Goal: Task Accomplishment & Management: Manage account settings

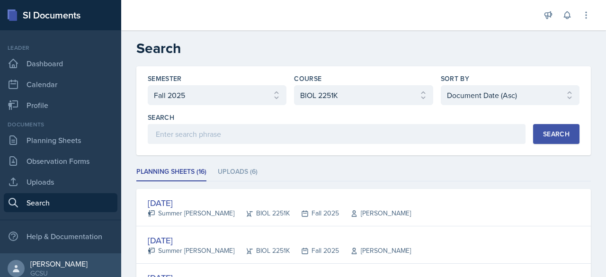
select select "986fdc3e-2246-4ffd-9cb8-78666de4ebed"
select select "0962fe08-ee06-47f9-81f7-2fff629c3db1"
click at [548, 140] on button "Search" at bounding box center [556, 134] width 46 height 20
click at [254, 165] on li "Uploads (8)" at bounding box center [238, 172] width 40 height 18
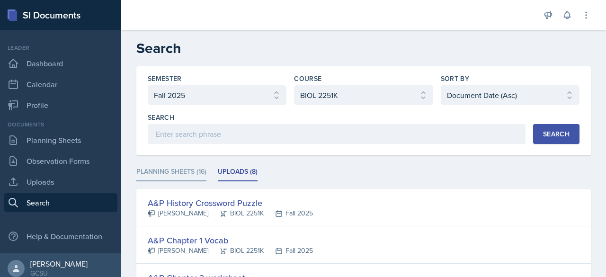
click at [180, 169] on li "Planning Sheets (16)" at bounding box center [171, 172] width 70 height 18
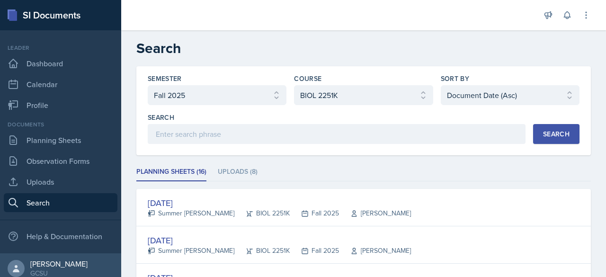
click at [551, 140] on button "Search" at bounding box center [556, 134] width 46 height 20
click at [241, 174] on li "Uploads (8)" at bounding box center [238, 172] width 40 height 18
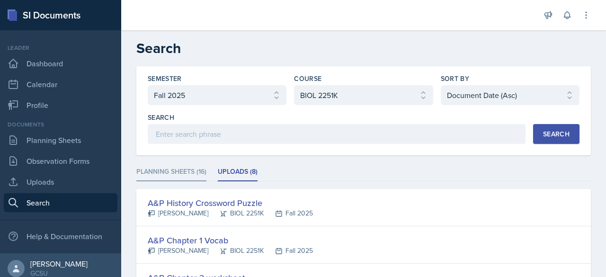
click at [182, 167] on li "Planning Sheets (16)" at bounding box center [171, 172] width 70 height 18
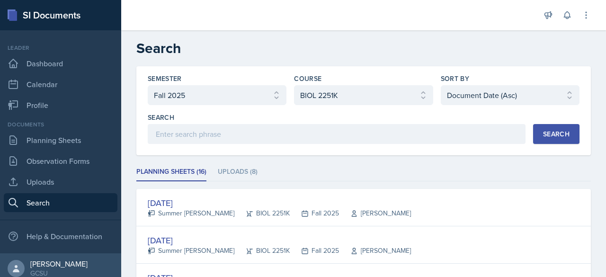
click at [553, 140] on button "Search" at bounding box center [556, 134] width 46 height 20
click at [518, 98] on select "Select sort by Relevance Document Date (Asc) Document Date (Desc)" at bounding box center [509, 95] width 139 height 20
select select "1"
click at [440, 85] on select "Select sort by Relevance Document Date (Asc) Document Date (Desc)" at bounding box center [509, 95] width 139 height 20
click at [549, 99] on select "Select sort by Relevance Document Date (Asc) Document Date (Desc)" at bounding box center [509, 95] width 139 height 20
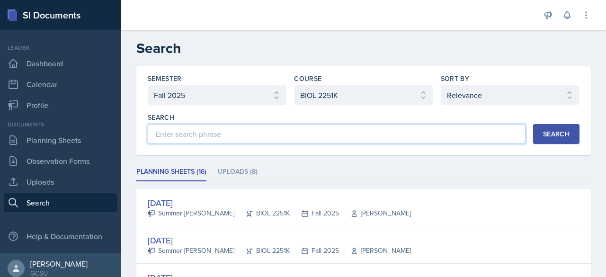
click at [421, 131] on input at bounding box center [337, 134] width 378 height 20
type input "histology"
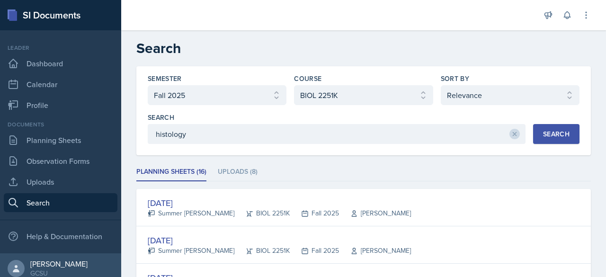
click at [546, 131] on div "Search" at bounding box center [556, 134] width 26 height 8
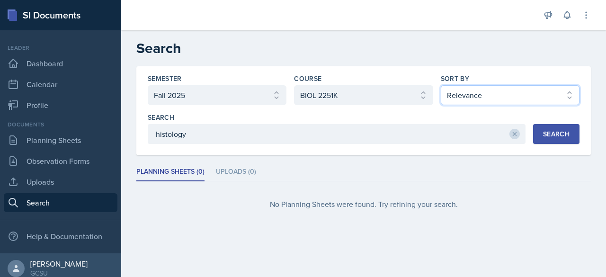
click at [516, 100] on select "Select sort by Relevance Document Date (Asc) Document Date (Desc)" at bounding box center [509, 95] width 139 height 20
select select "2"
click at [440, 85] on select "Select sort by Relevance Document Date (Asc) Document Date (Desc)" at bounding box center [509, 95] width 139 height 20
click at [511, 134] on icon at bounding box center [514, 134] width 7 height 7
click at [561, 140] on button "Search" at bounding box center [556, 134] width 46 height 20
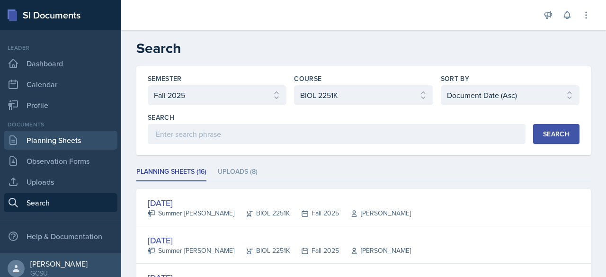
click at [60, 135] on link "Planning Sheets" at bounding box center [61, 140] width 114 height 19
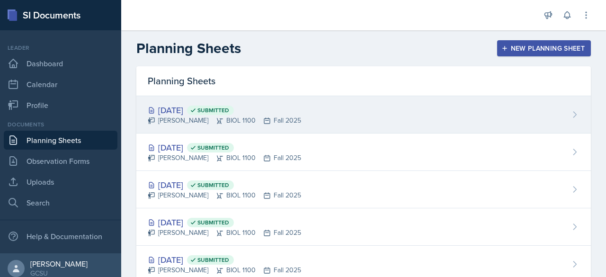
click at [176, 105] on div "[DATE] Submitted" at bounding box center [224, 110] width 153 height 13
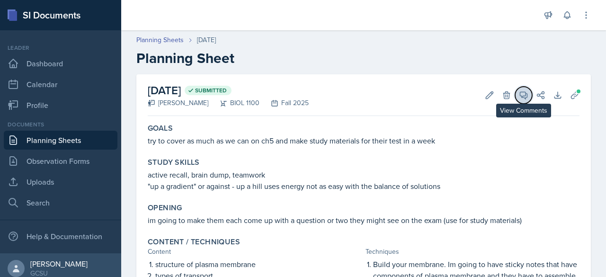
click at [515, 96] on button "View Comments" at bounding box center [523, 95] width 17 height 17
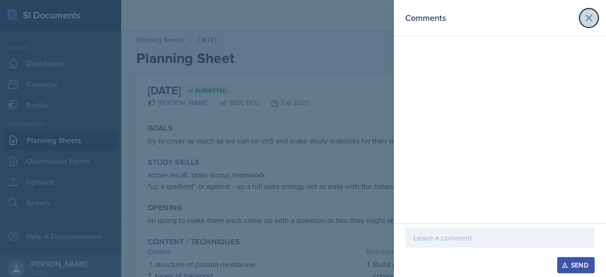
click at [587, 18] on icon at bounding box center [588, 17] width 11 height 11
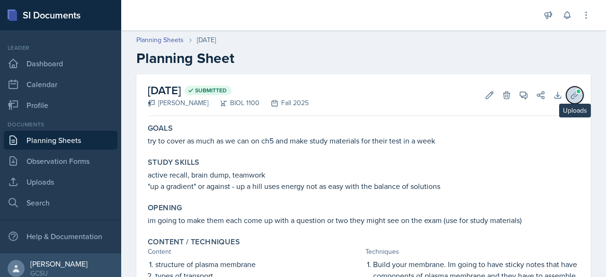
click at [570, 96] on icon at bounding box center [574, 94] width 9 height 9
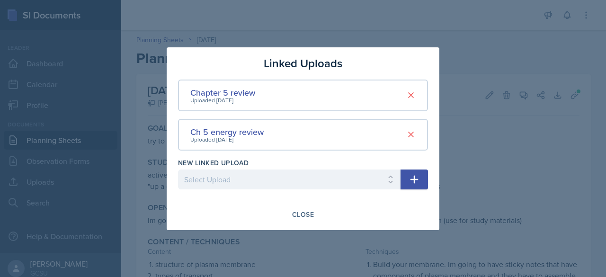
click at [540, 152] on div at bounding box center [303, 138] width 606 height 277
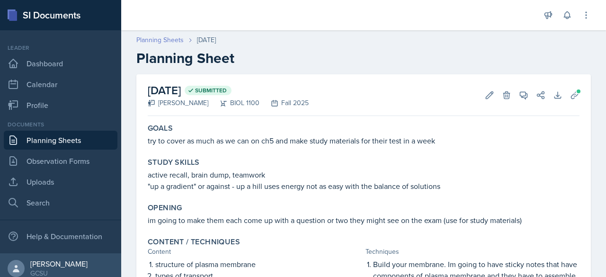
click at [173, 40] on link "Planning Sheets" at bounding box center [159, 40] width 47 height 10
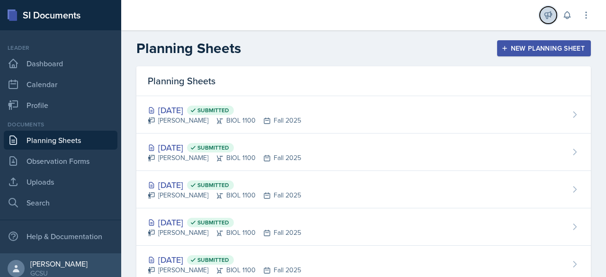
click at [541, 10] on button at bounding box center [547, 15] width 17 height 17
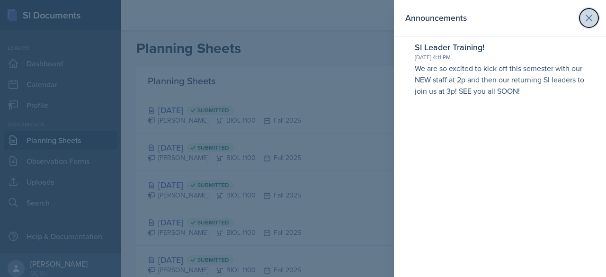
click at [589, 16] on icon at bounding box center [588, 17] width 11 height 11
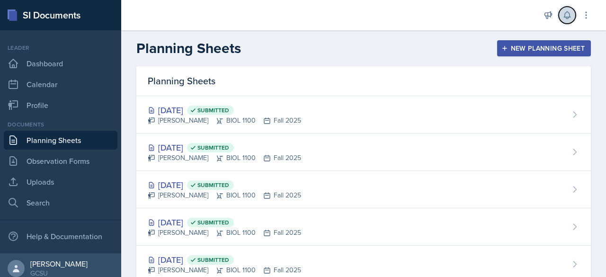
click at [568, 17] on icon at bounding box center [566, 14] width 9 height 9
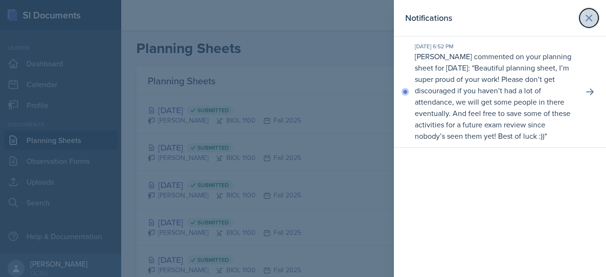
click at [590, 14] on icon at bounding box center [588, 17] width 11 height 11
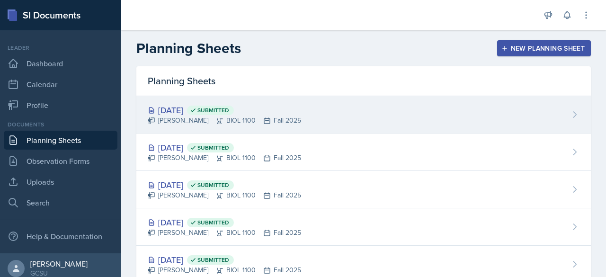
click at [306, 114] on div "[DATE] Submitted [PERSON_NAME] BIOL 1100 Fall 2025" at bounding box center [363, 114] width 454 height 37
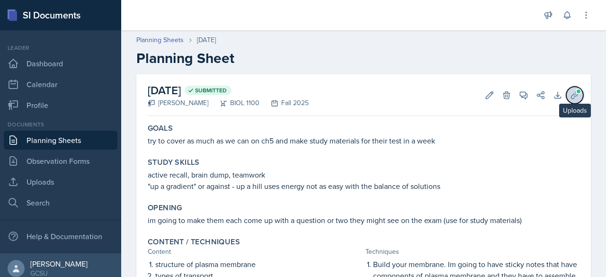
click at [571, 96] on icon at bounding box center [574, 94] width 7 height 7
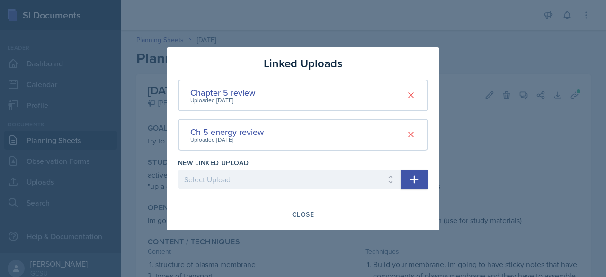
click at [489, 149] on div at bounding box center [303, 138] width 606 height 277
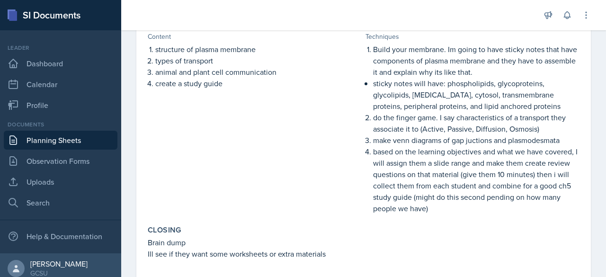
scroll to position [211, 0]
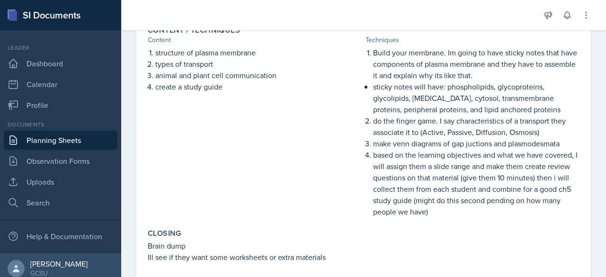
click at [252, 116] on div "structure of plasma membrane types of transport animal and plant cell communica…" at bounding box center [255, 132] width 214 height 170
click at [399, 129] on p "do the finger game. I say characteristics of a transport they associate it to (…" at bounding box center [476, 126] width 206 height 23
click at [373, 122] on p "do the finger game. I say characteristics of a transport they associate it to (…" at bounding box center [476, 126] width 206 height 23
click at [377, 123] on p "do the finger game. I say characteristics of a transport they associate it to (…" at bounding box center [476, 126] width 206 height 23
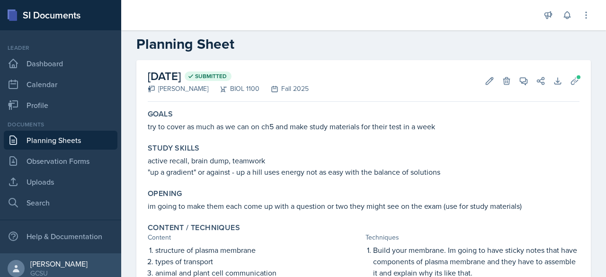
scroll to position [0, 0]
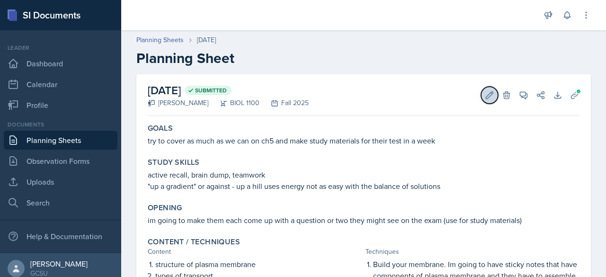
click at [484, 97] on icon at bounding box center [488, 94] width 9 height 9
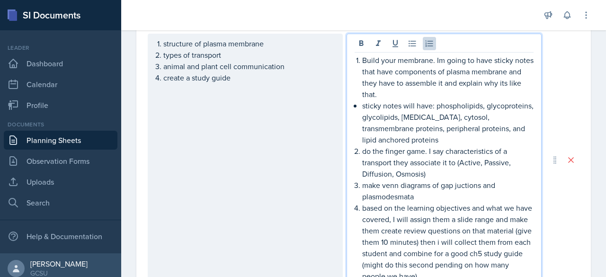
scroll to position [342, 0]
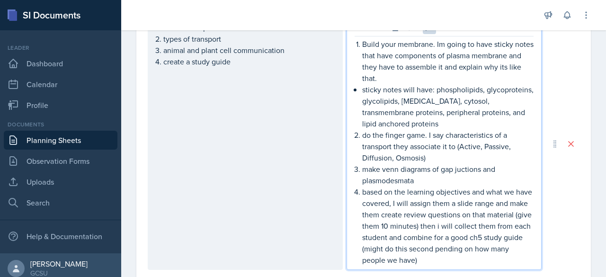
click at [362, 133] on li "do the finger game. I say characteristics of a transport they associate it to (…" at bounding box center [447, 146] width 171 height 34
click at [362, 134] on p "do the finger game. I say characteristics of a transport they associate it to (…" at bounding box center [447, 146] width 171 height 34
drag, startPoint x: 440, startPoint y: 133, endPoint x: 360, endPoint y: 135, distance: 80.9
click at [362, 135] on p "do the finger game. I say characteristics of a transport they associate it to (…" at bounding box center [447, 146] width 171 height 34
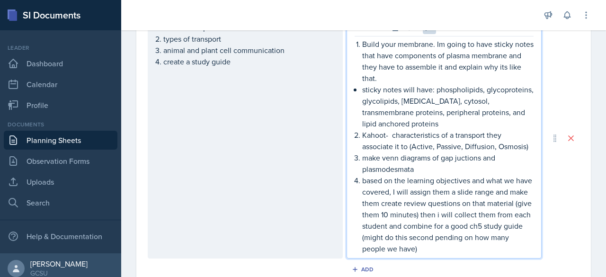
click at [524, 147] on p "Kahoot- characteristics of a transport they associate it to (Active, Passive, D…" at bounding box center [447, 140] width 171 height 23
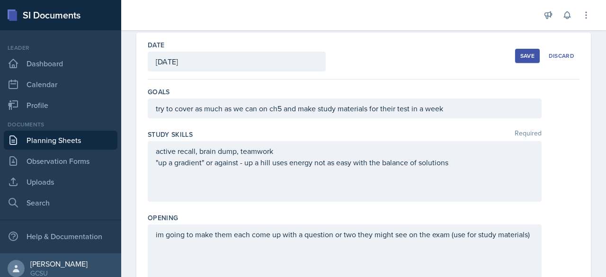
scroll to position [35, 0]
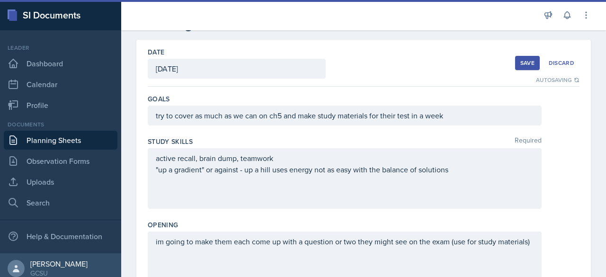
click at [520, 65] on div "Save" at bounding box center [527, 63] width 14 height 8
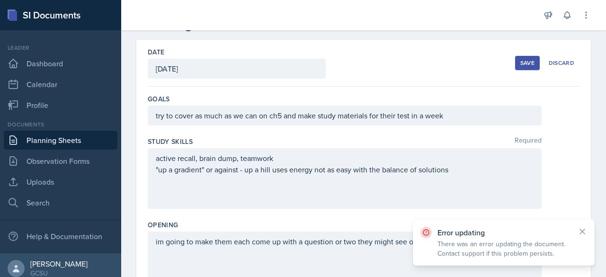
click at [520, 62] on div "Save" at bounding box center [527, 63] width 14 height 8
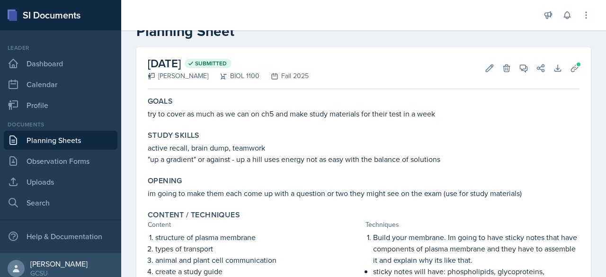
scroll to position [0, 0]
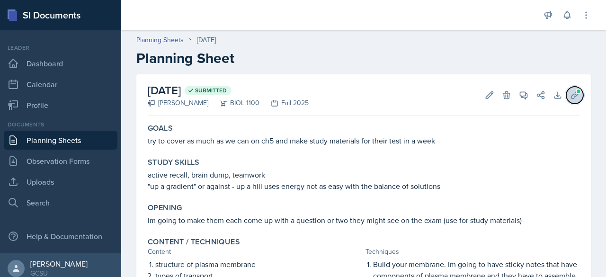
click at [575, 91] on span at bounding box center [578, 91] width 6 height 6
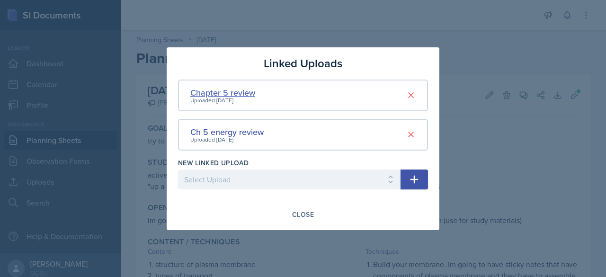
click at [204, 91] on div "Chapter 5 review" at bounding box center [222, 92] width 65 height 13
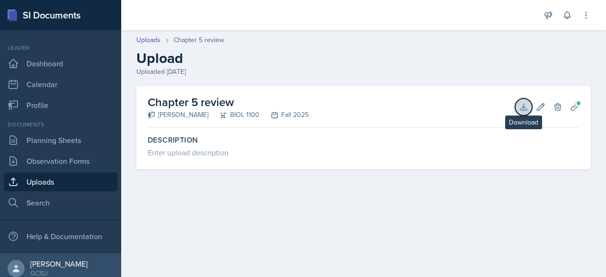
click at [522, 104] on icon at bounding box center [522, 106] width 9 height 9
click at [154, 38] on link "Uploads" at bounding box center [148, 40] width 24 height 10
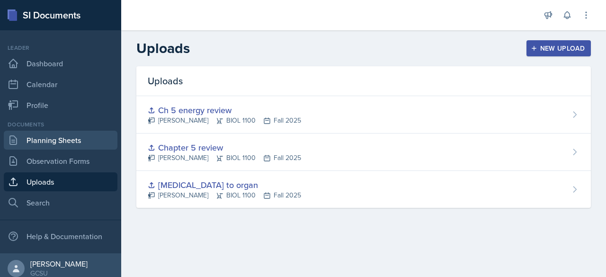
click at [44, 141] on link "Planning Sheets" at bounding box center [61, 140] width 114 height 19
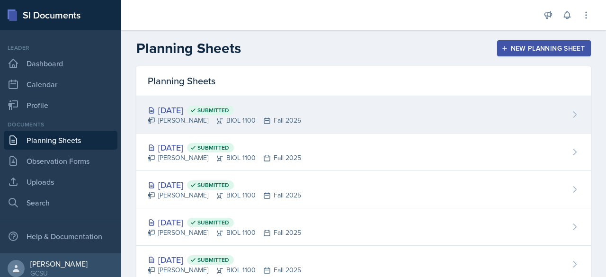
click at [180, 104] on div "[DATE] Submitted" at bounding box center [224, 110] width 153 height 13
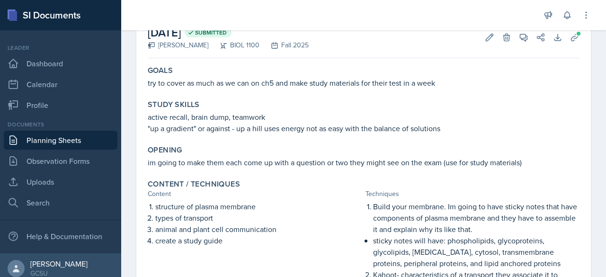
scroll to position [53, 0]
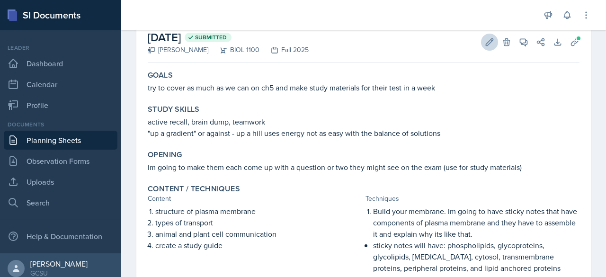
click at [486, 44] on icon at bounding box center [489, 41] width 7 height 7
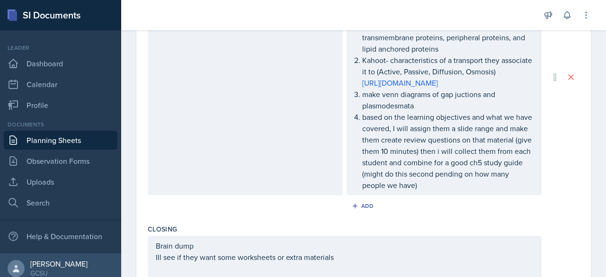
click at [466, 191] on p "based on the learning objectives and what we have covered, I will assign them a…" at bounding box center [447, 150] width 171 height 79
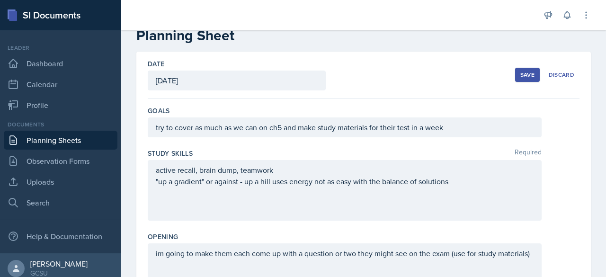
scroll to position [0, 0]
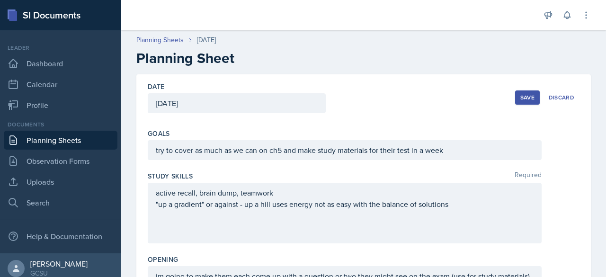
click at [520, 98] on div "Save" at bounding box center [527, 98] width 14 height 8
